Goal: Task Accomplishment & Management: Manage account settings

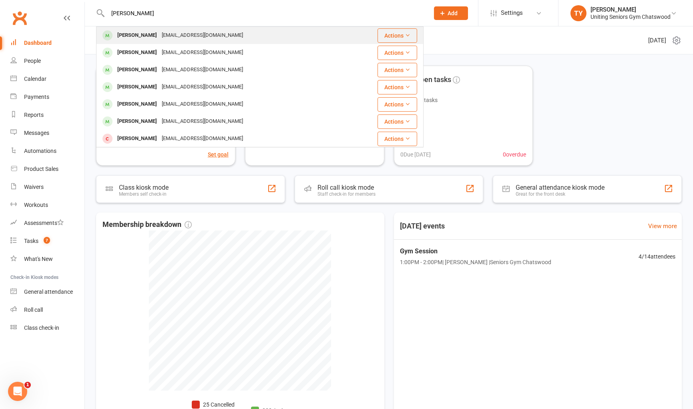
type input "lynn trebil"
click at [249, 34] on div "Lynn Trebilco lynntrebilco1950@icloud.com" at bounding box center [222, 35] width 250 height 16
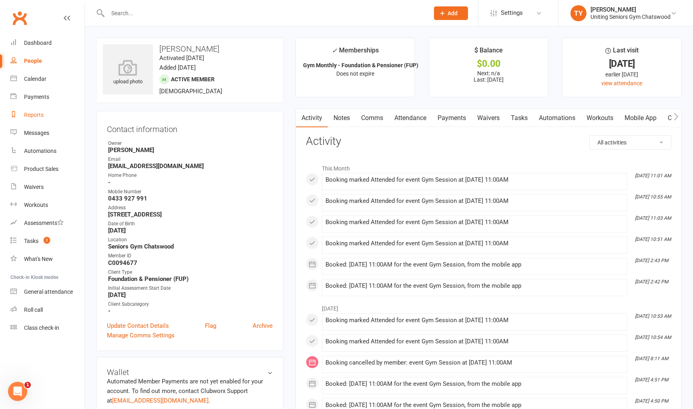
click at [38, 117] on div "Reports" at bounding box center [34, 115] width 20 height 6
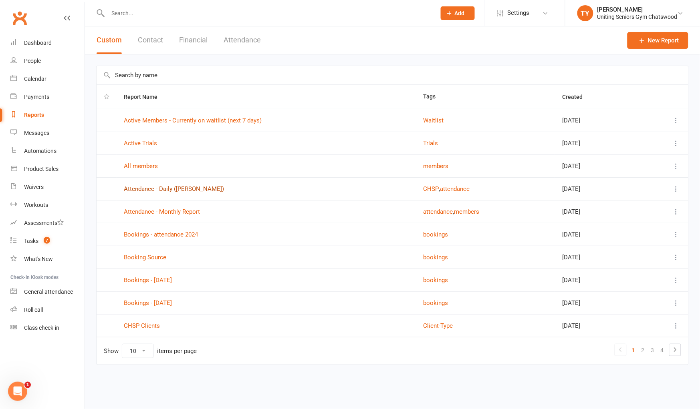
click at [164, 189] on link "Attendance - Daily ([PERSON_NAME])" at bounding box center [174, 188] width 100 height 7
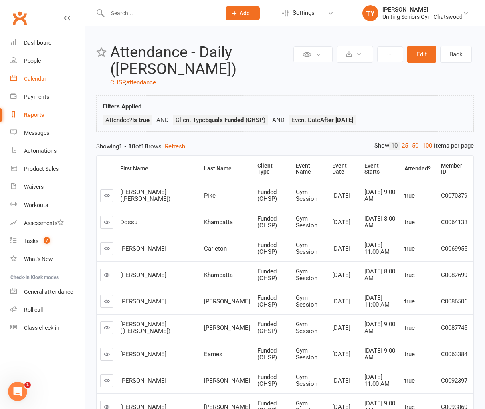
click at [46, 75] on link "Calendar" at bounding box center [47, 79] width 74 height 18
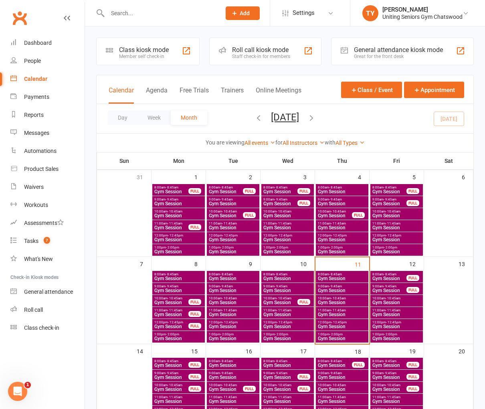
click at [250, 55] on div "Staff check-in for members" at bounding box center [261, 57] width 58 height 6
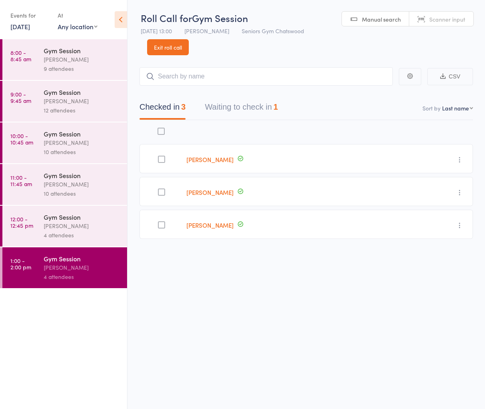
click at [242, 113] on button "Waiting to check in 1" at bounding box center [241, 109] width 73 height 21
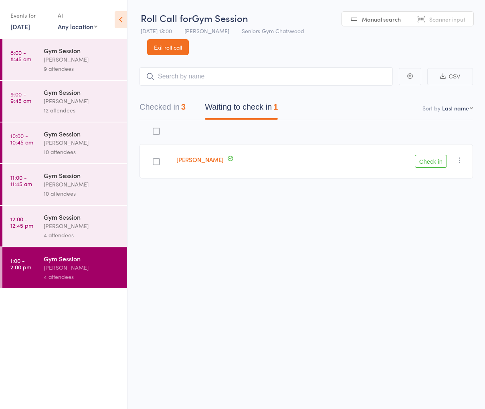
click at [435, 162] on button "Check in" at bounding box center [431, 161] width 32 height 13
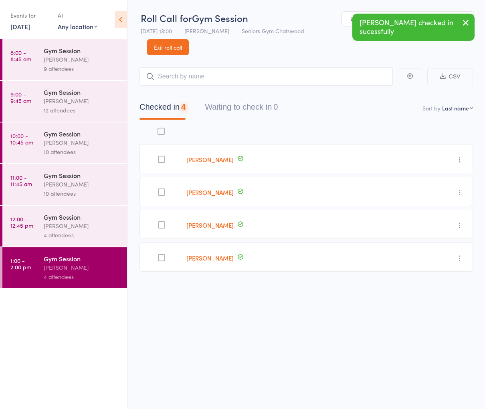
click at [71, 218] on div "Gym Session" at bounding box center [82, 217] width 76 height 9
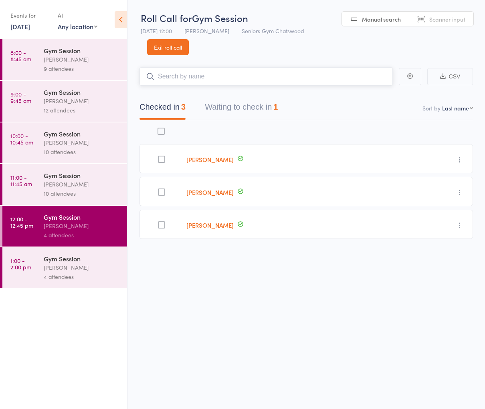
click at [236, 109] on button "Waiting to check in 1" at bounding box center [241, 109] width 73 height 21
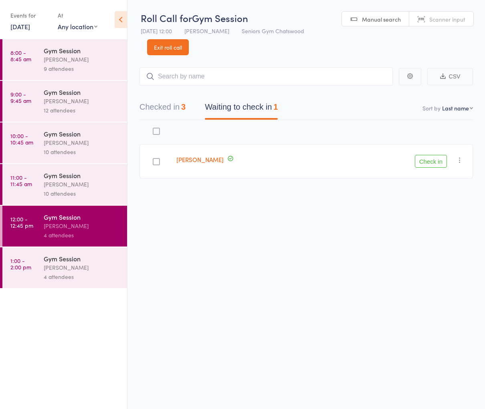
click at [455, 159] on icon "button" at bounding box center [459, 160] width 8 height 8
click at [438, 238] on li "Mark absent" at bounding box center [431, 240] width 66 height 11
click at [59, 195] on div "10 attendees" at bounding box center [82, 193] width 76 height 9
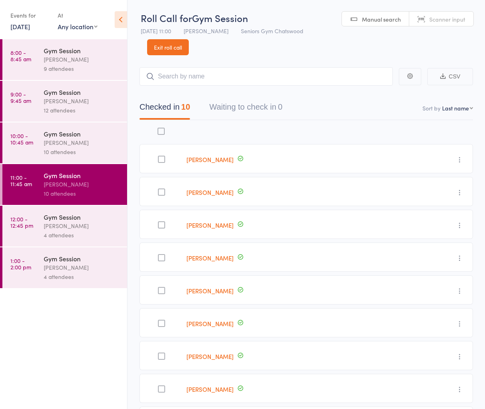
click at [98, 137] on div "Gym Session" at bounding box center [82, 133] width 76 height 9
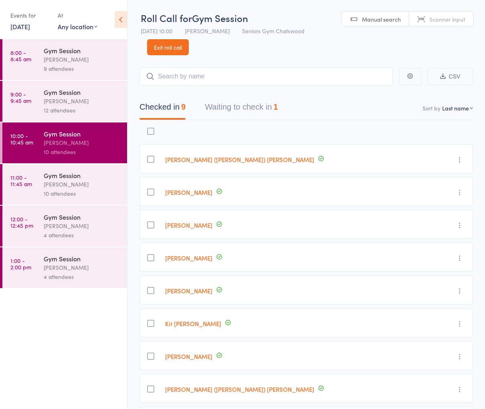
click at [244, 94] on div "Checked in 9 Waiting to check in 1" at bounding box center [305, 103] width 333 height 34
click at [253, 105] on button "Waiting to check in 1" at bounding box center [241, 109] width 73 height 21
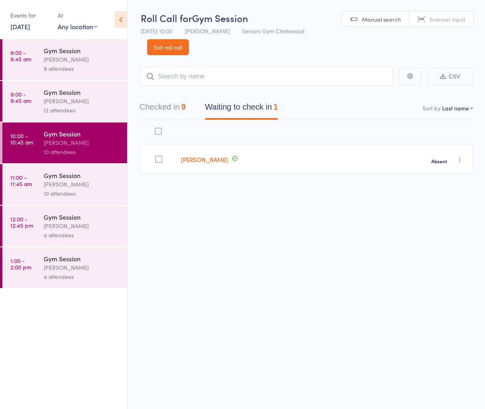
click at [31, 114] on link "9:00 - 9:45 am Gym Session Tiffany Yeong 12 attendees" at bounding box center [64, 101] width 125 height 41
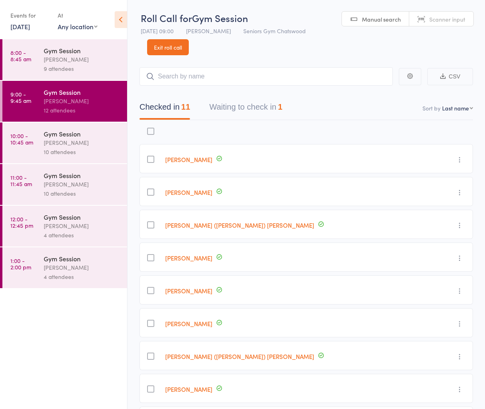
click at [258, 109] on button "Waiting to check in 1" at bounding box center [245, 109] width 73 height 21
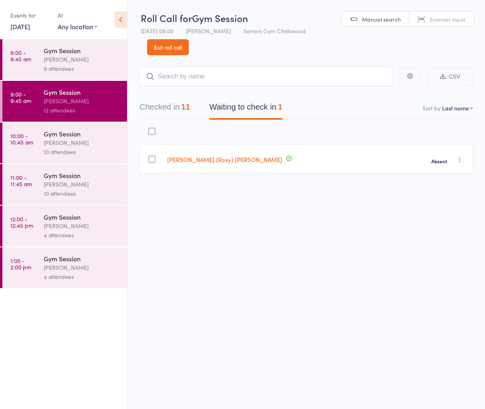
click at [80, 71] on div "9 attendees" at bounding box center [82, 68] width 76 height 9
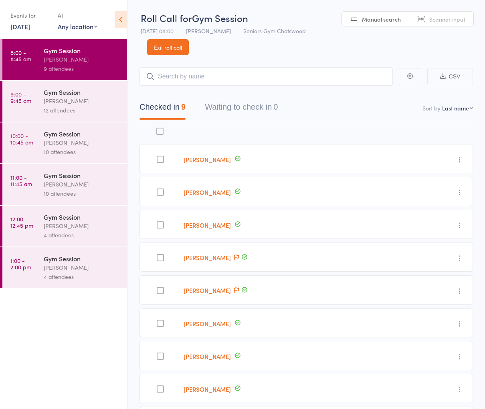
click at [165, 46] on link "Exit roll call" at bounding box center [168, 47] width 42 height 16
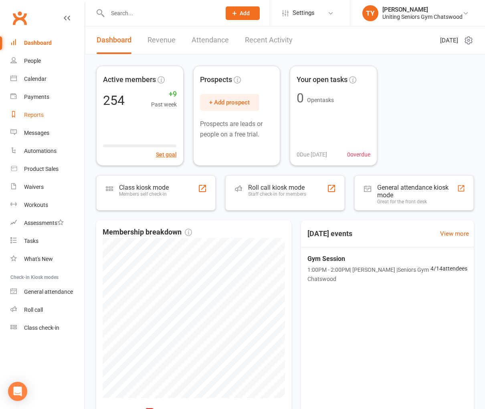
click at [45, 111] on link "Reports" at bounding box center [47, 115] width 74 height 18
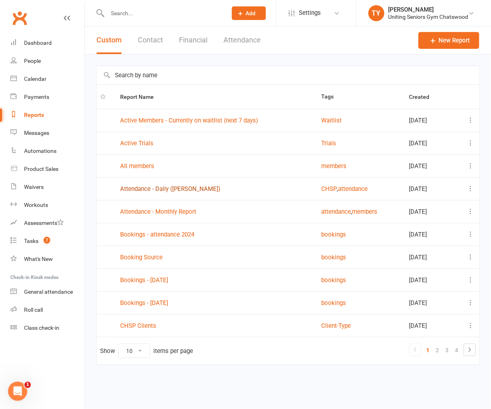
click at [171, 187] on link "Attendance - Daily ([PERSON_NAME])" at bounding box center [170, 188] width 100 height 7
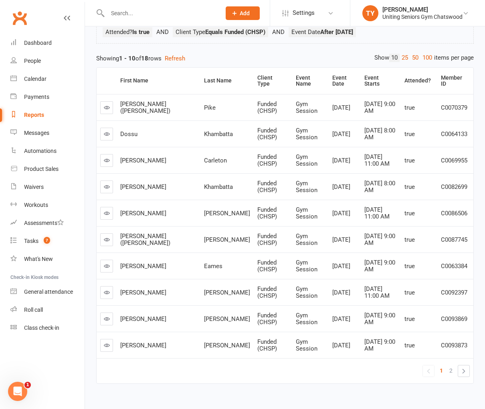
scroll to position [89, 0]
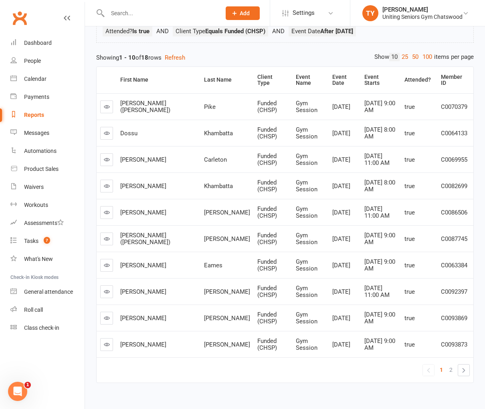
click at [254, 331] on td "Funded (CHSP)" at bounding box center [273, 344] width 38 height 26
click at [455, 364] on link "2" at bounding box center [451, 369] width 10 height 11
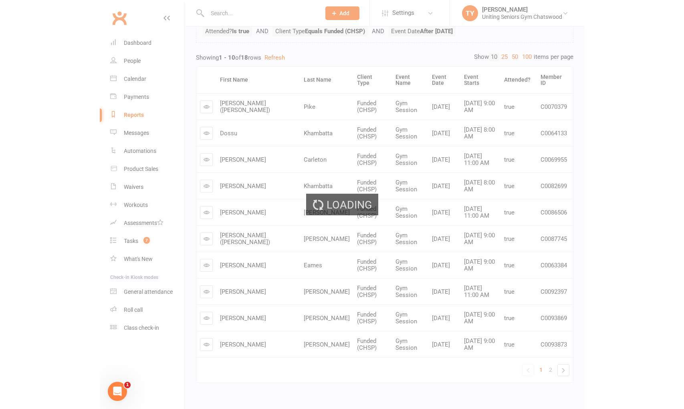
scroll to position [29, 0]
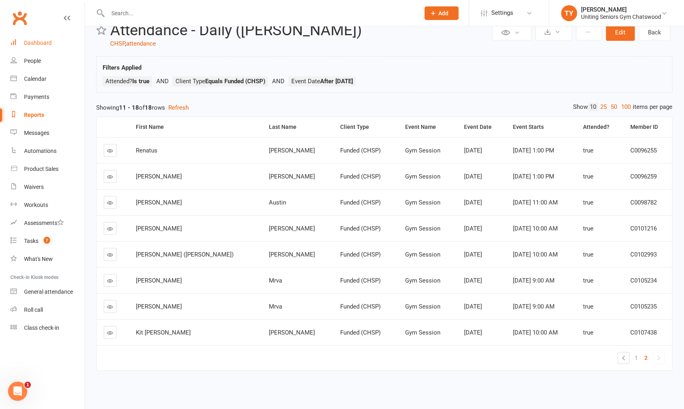
click at [31, 45] on div "Dashboard" at bounding box center [38, 43] width 28 height 6
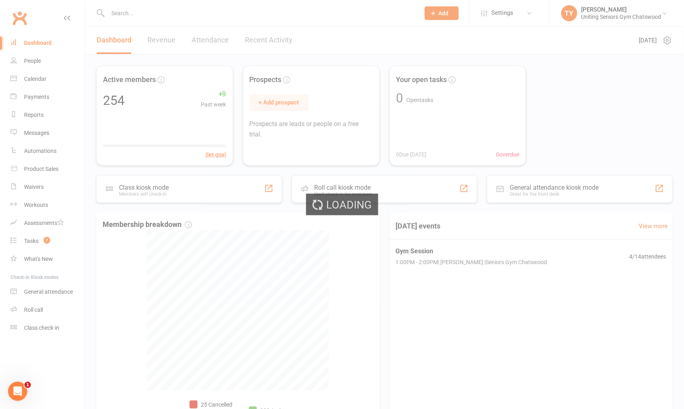
select select "no_trial"
select select "100"
